Goal: Transaction & Acquisition: Subscribe to service/newsletter

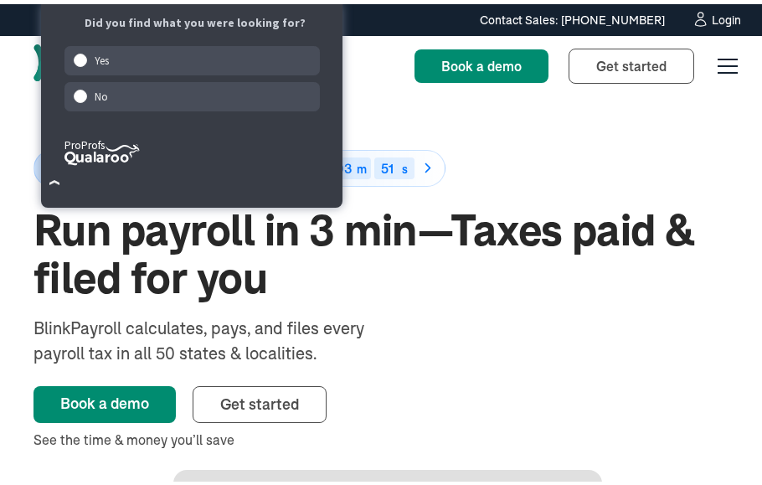
click at [373, 117] on div "50% off for 6 months Ends in 49 d 11 h 03 m 51 s Run payroll in 3 min—Taxes pai…" at bounding box center [387, 426] width 708 height 668
click at [341, 61] on div "Did you find what you were looking for? Yes No Created with Sketch. ProProfs" at bounding box center [195, 96] width 295 height 170
click at [589, 73] on link "Get started Sign up" at bounding box center [632, 61] width 126 height 35
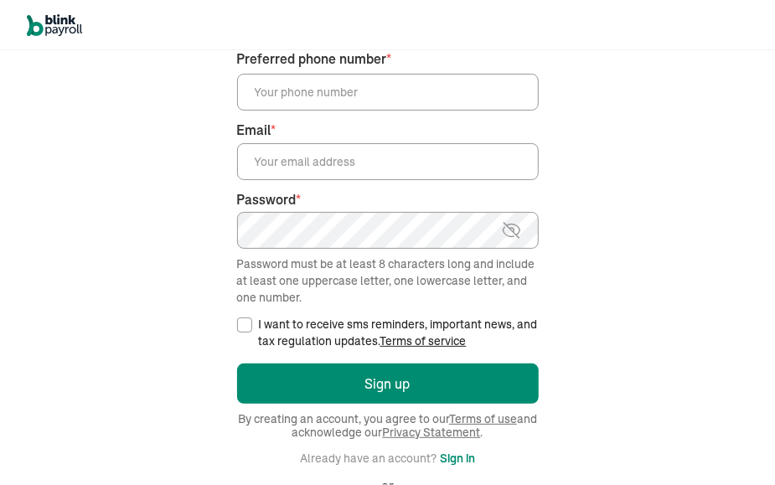
scroll to position [189, 0]
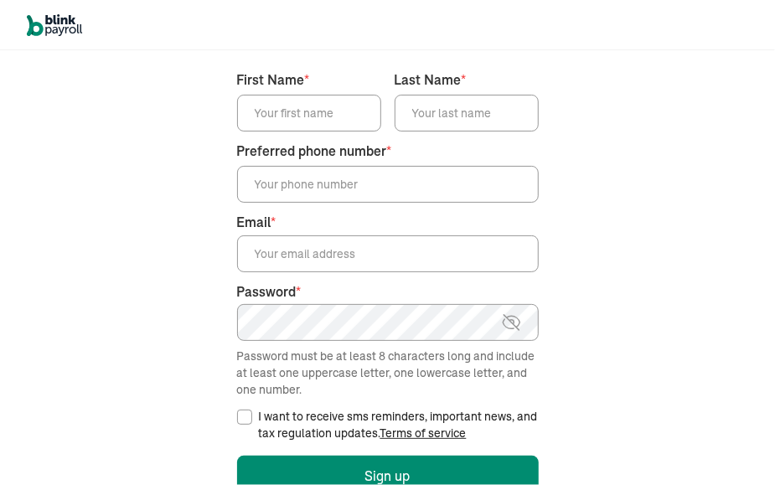
click at [340, 108] on input "First Name *" at bounding box center [309, 113] width 144 height 37
paste input "Tai"
type input "Tai"
click at [502, 102] on input "Last Name *" at bounding box center [466, 113] width 144 height 37
paste input "Zuisang"
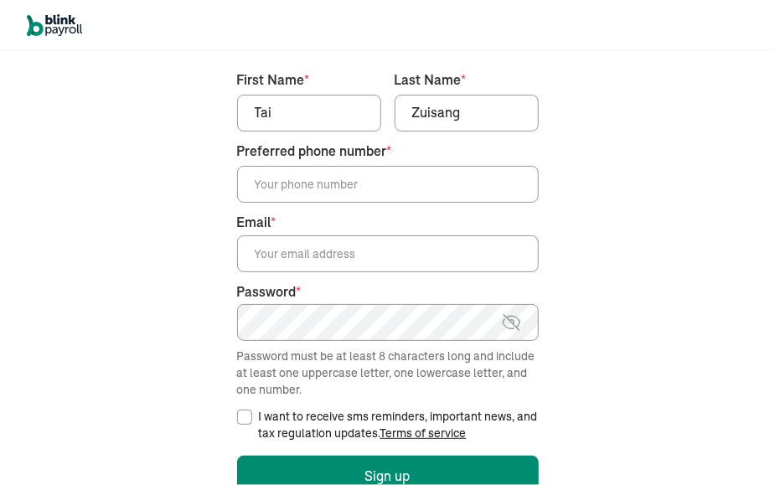
type input "Zuisang"
click at [311, 192] on input "Preferred phone number *" at bounding box center [387, 184] width 301 height 37
paste input "(270) 216-9919"
type input "(270) 216-9919"
click at [312, 235] on input "Email *" at bounding box center [387, 253] width 301 height 37
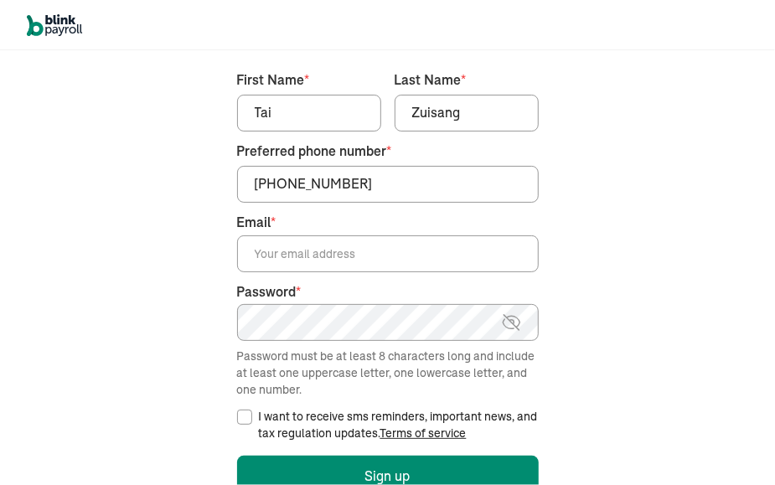
paste input "teeltui@mailzone.com"
type input "teeltui@mailzone.com"
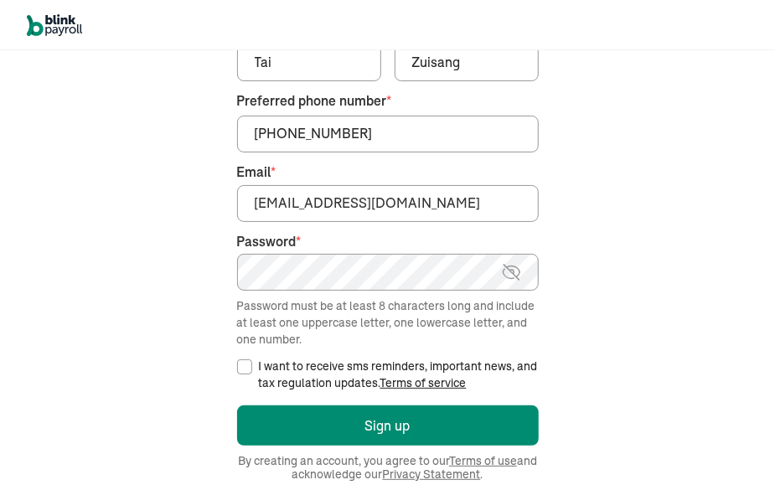
scroll to position [357, 0]
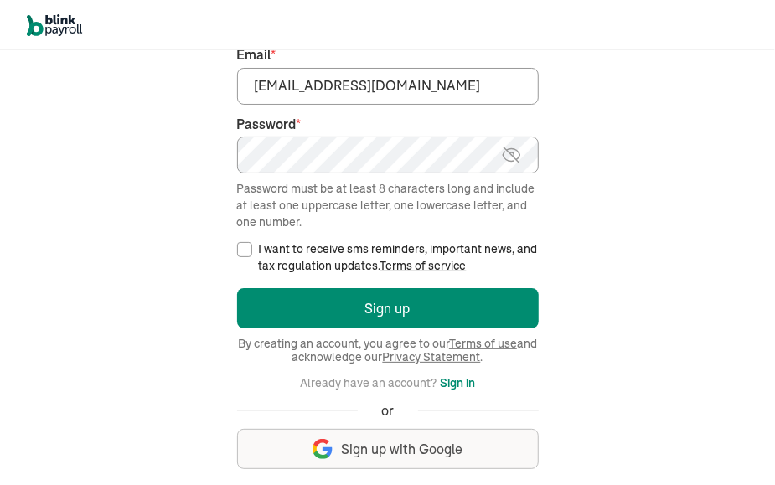
click at [241, 249] on input "I want to receive sms reminders, important news, and tax regulation updates. Te…" at bounding box center [244, 249] width 15 height 15
checkbox input "true"
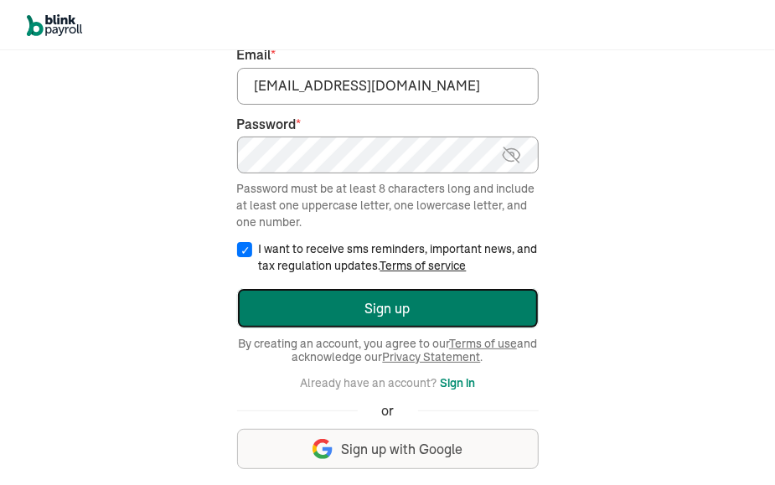
click at [368, 317] on button "Sign up" at bounding box center [387, 308] width 301 height 40
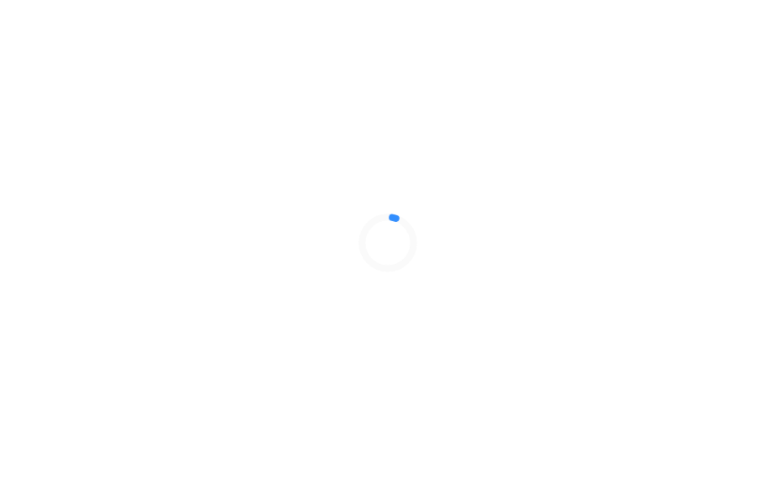
click at [728, 337] on div at bounding box center [387, 242] width 775 height 485
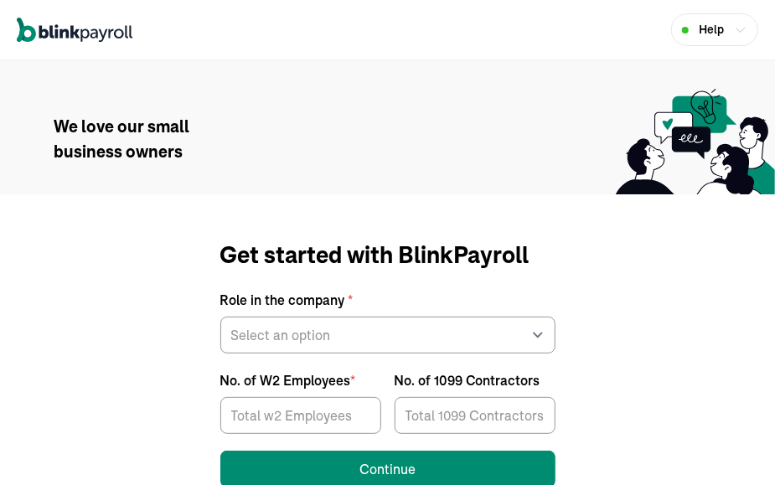
click at [529, 206] on div "Get started with BlinkPayroll Role in the company * Select an option Business o…" at bounding box center [387, 362] width 775 height 337
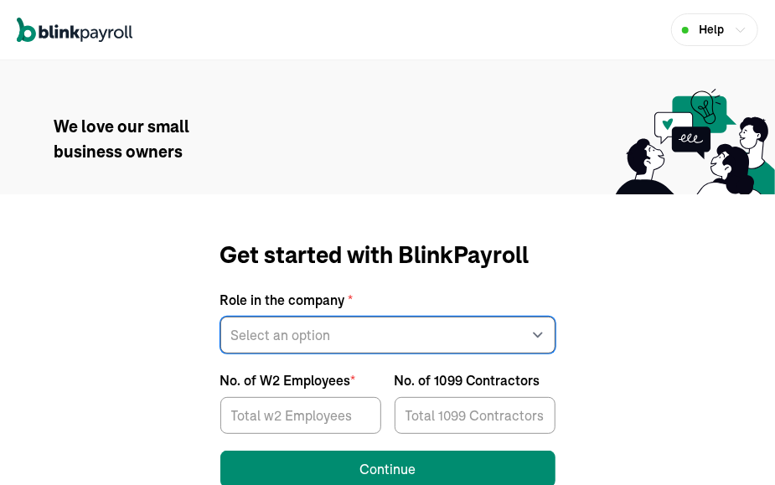
click at [329, 331] on select "Select an option Business owner HR CPA / Accountant Other" at bounding box center [387, 335] width 335 height 37
select select "owner"
click at [220, 317] on select "Select an option Business owner HR CPA / Accountant Other" at bounding box center [387, 335] width 335 height 37
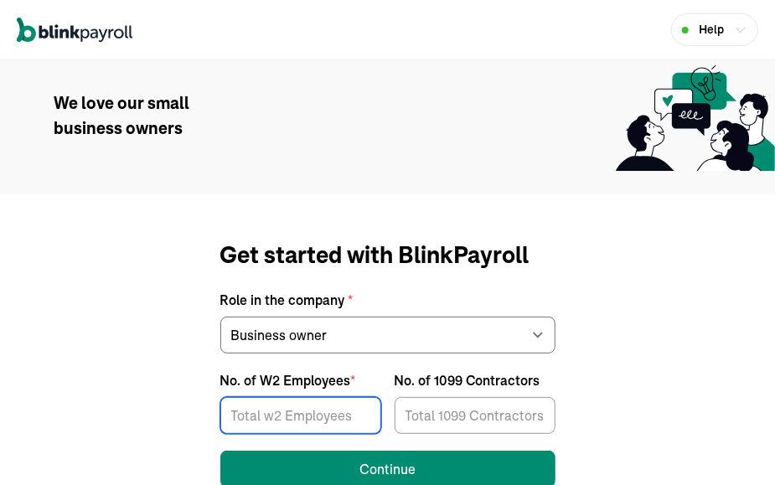
click at [358, 414] on input "No. of W2 Employees *" at bounding box center [300, 415] width 161 height 37
type input "4"
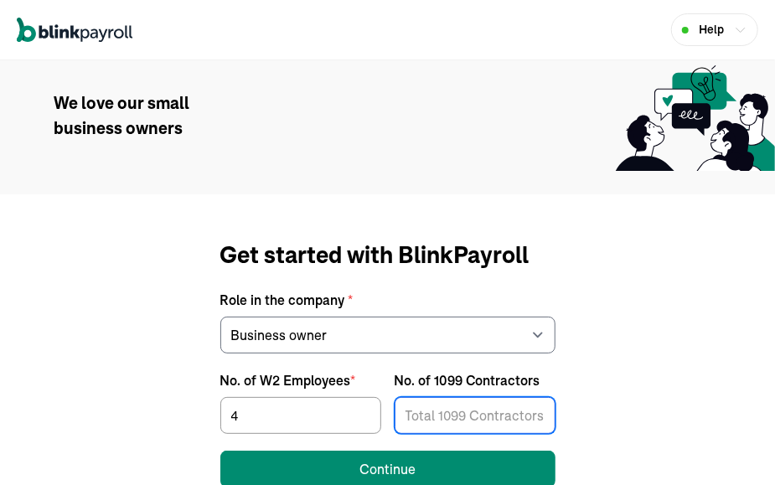
click at [472, 409] on input "No. of 1099 Contractors" at bounding box center [474, 415] width 161 height 37
type input "2"
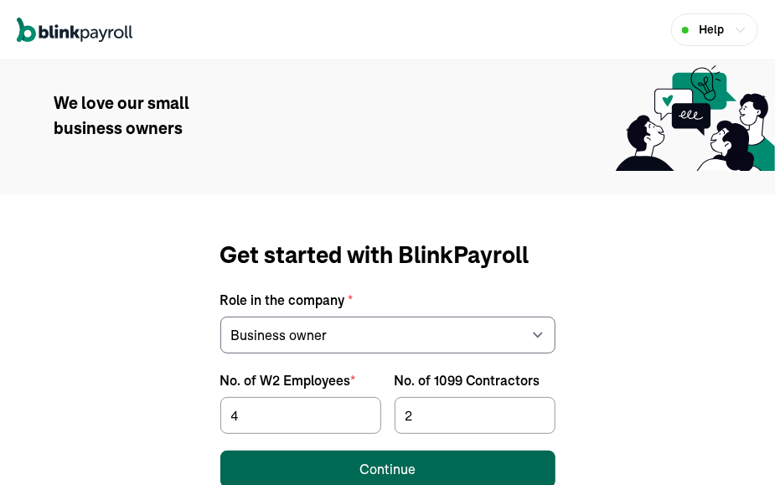
click at [419, 467] on button "Continue" at bounding box center [387, 468] width 335 height 37
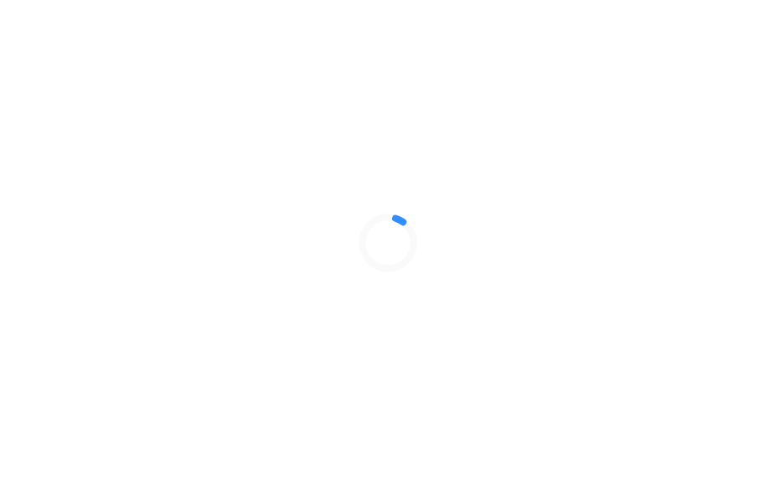
click at [728, 337] on div at bounding box center [387, 242] width 775 height 485
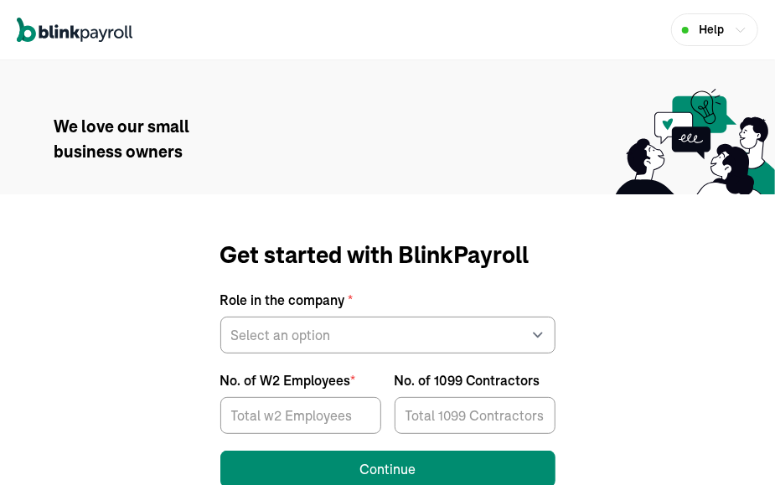
click at [529, 206] on div "Get started with BlinkPayroll Role in the company * Select an option Business o…" at bounding box center [387, 362] width 775 height 337
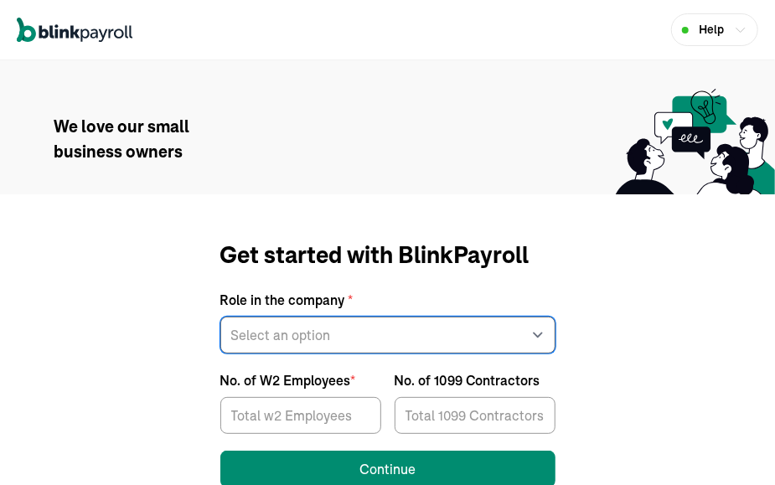
click at [329, 331] on select "Select an option Business owner HR CPA / Accountant Other" at bounding box center [387, 335] width 335 height 37
select select "owner"
click at [220, 317] on select "Select an option Business owner HR CPA / Accountant Other" at bounding box center [387, 335] width 335 height 37
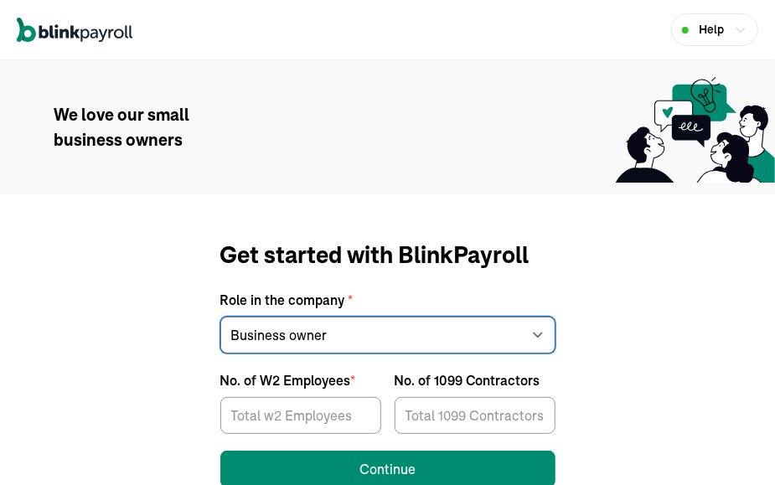
scroll to position [23, 0]
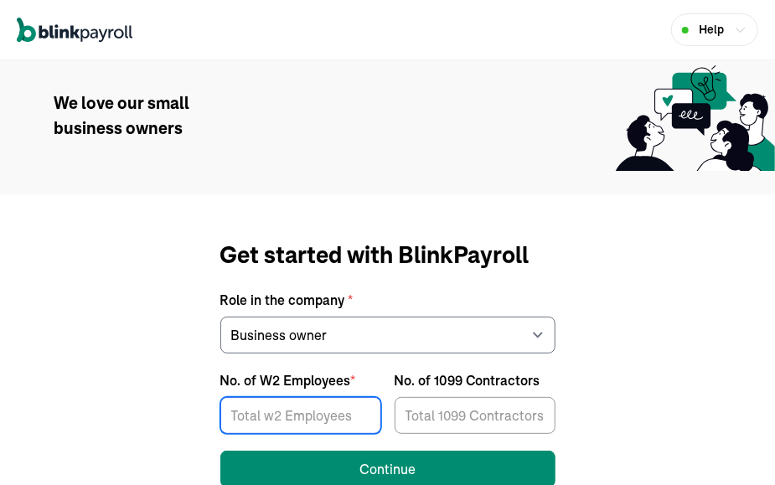
click at [358, 414] on input "No. of W2 Employees *" at bounding box center [300, 415] width 161 height 37
type input "4"
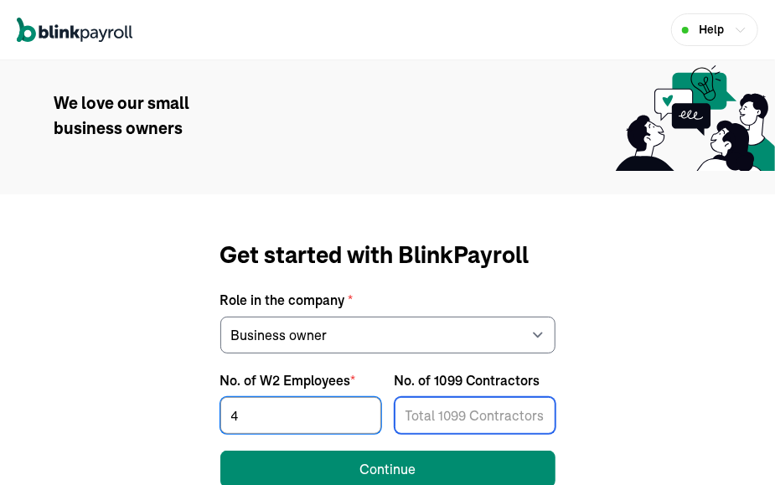
click at [472, 409] on input "No. of 1099 Contractors" at bounding box center [474, 415] width 161 height 37
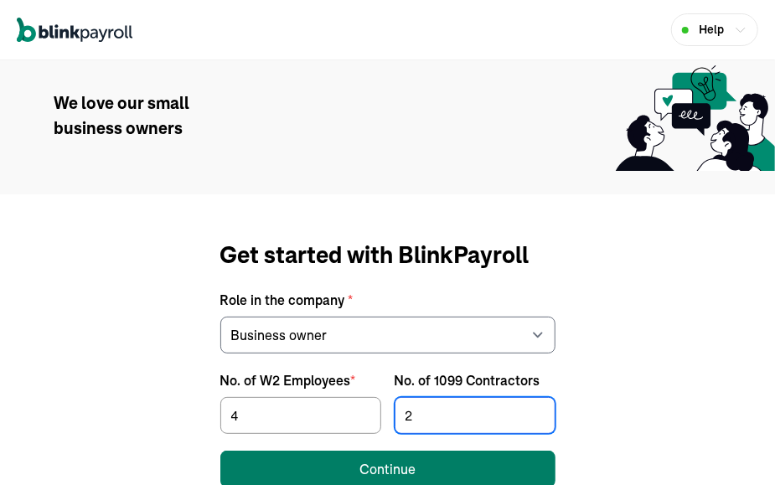
type input "2"
click at [419, 467] on button "Continue" at bounding box center [387, 468] width 335 height 37
